Goal: Entertainment & Leisure: Consume media (video, audio)

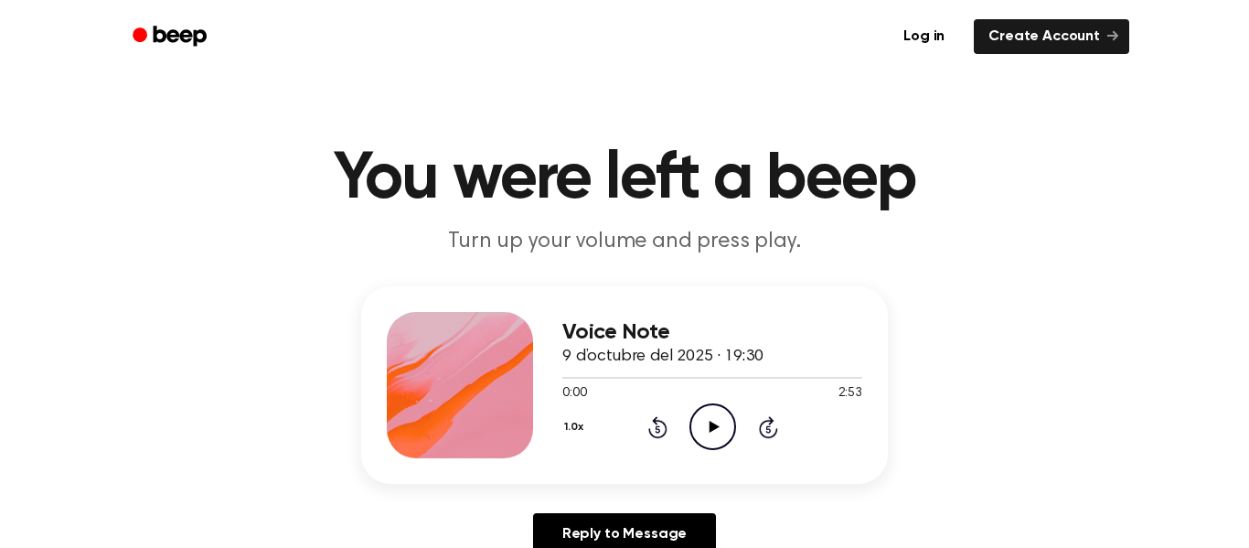
click at [695, 455] on div "Voice Note 9 d’octubre del 2025 · 19:30 0:00 2:53 Your browser does not support…" at bounding box center [713, 385] width 300 height 146
click at [712, 442] on icon "Play Audio" at bounding box center [713, 426] width 47 height 47
click at [694, 434] on icon "Pause Audio" at bounding box center [713, 426] width 47 height 47
drag, startPoint x: 613, startPoint y: 380, endPoint x: 553, endPoint y: 391, distance: 60.5
click at [553, 391] on div "Voice Note 9 d’octubre del 2025 · 19:30 0:32 2:53 Your browser does not support…" at bounding box center [624, 385] width 527 height 198
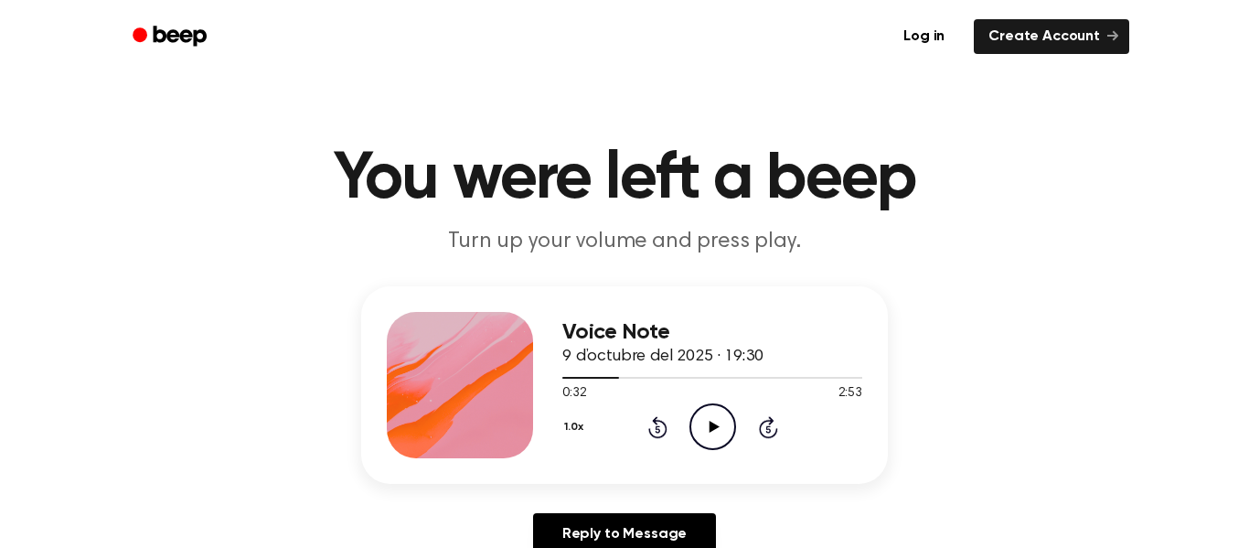
drag, startPoint x: 615, startPoint y: 370, endPoint x: 552, endPoint y: 379, distance: 63.6
click at [552, 379] on div "Voice Note 9 d’octubre del 2025 · 19:30 0:32 2:53 Your browser does not support…" at bounding box center [624, 385] width 527 height 198
click at [568, 379] on div at bounding box center [591, 378] width 57 height 2
